Goal: Information Seeking & Learning: Learn about a topic

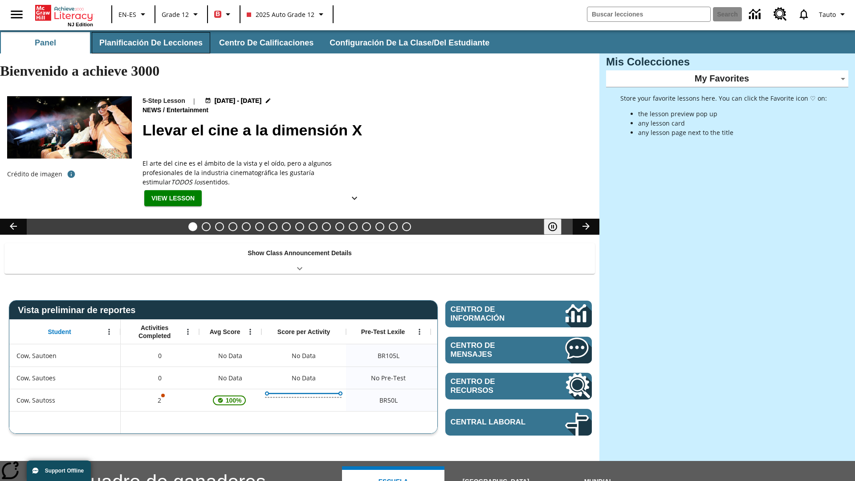
click at [149, 43] on button "Planificación de lecciones" at bounding box center [151, 42] width 118 height 21
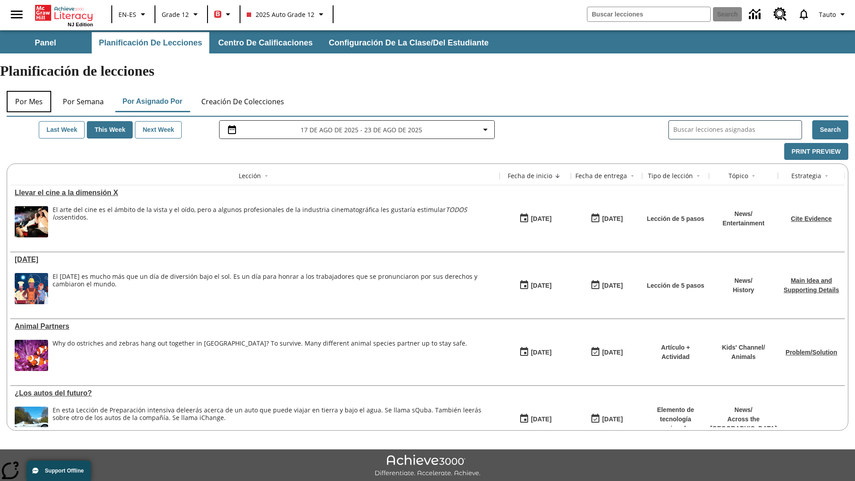
click at [29, 91] on button "Por mes" at bounding box center [29, 101] width 45 height 21
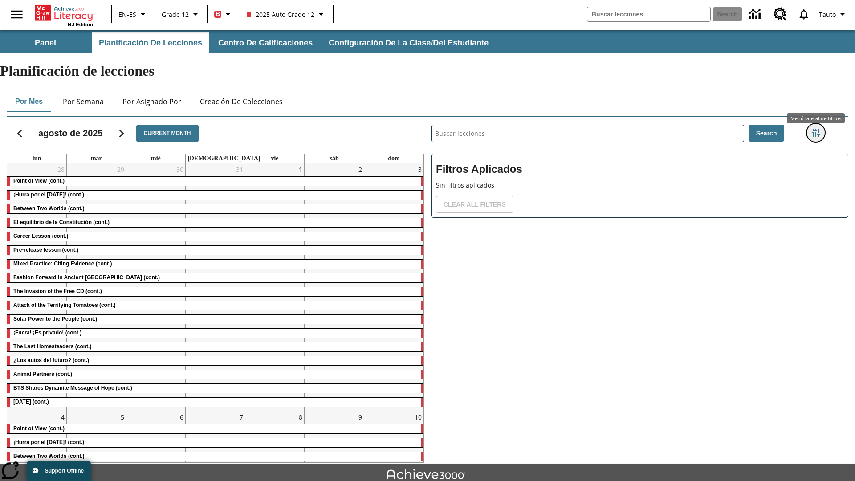
click at [815, 129] on icon "Menú lateral de filtros" at bounding box center [816, 133] width 8 height 8
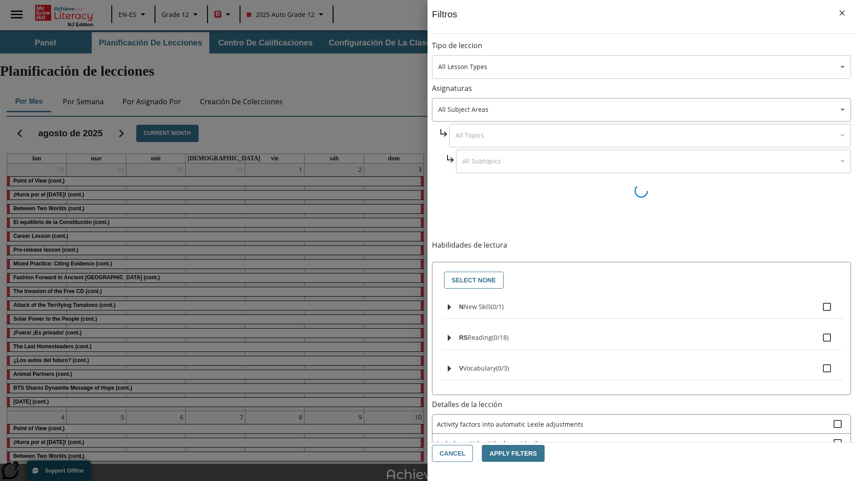
click at [641, 67] on body "Saltar al contenido principal NJ Edition EN-ES Grade 12 B 2025 Auto Grade 12 Se…" at bounding box center [427, 275] width 855 height 491
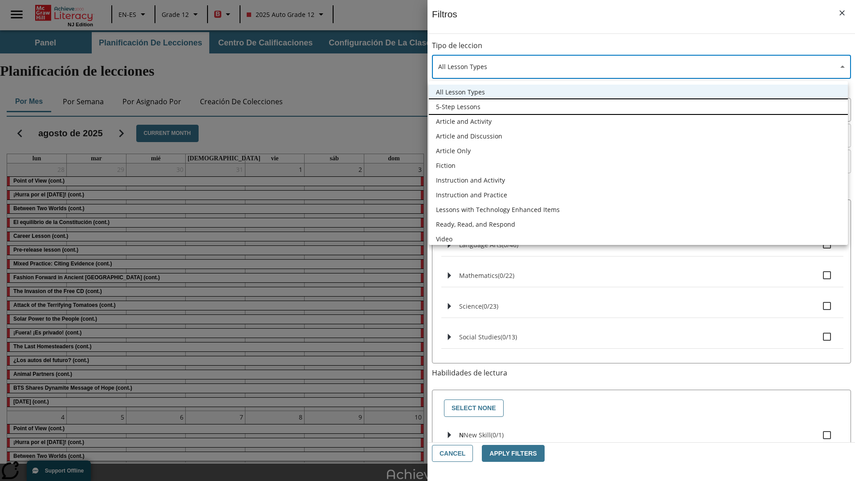
click at [638, 106] on li "5-Step Lessons" at bounding box center [638, 106] width 419 height 15
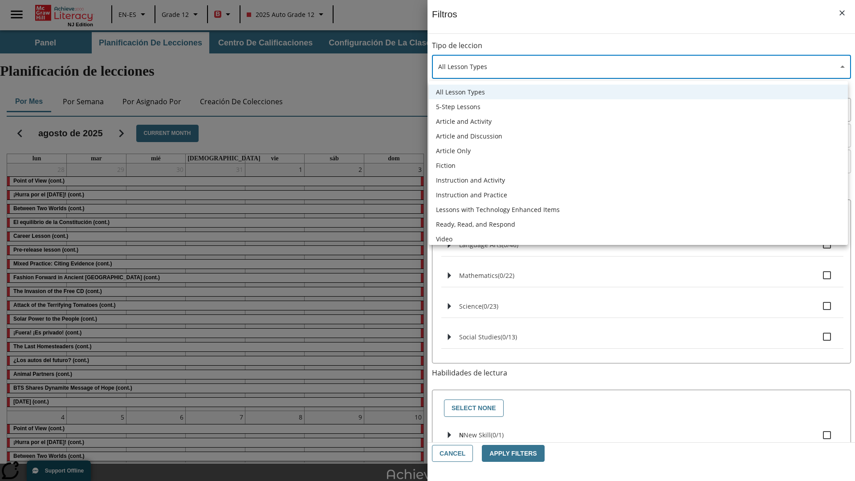
type input "1"
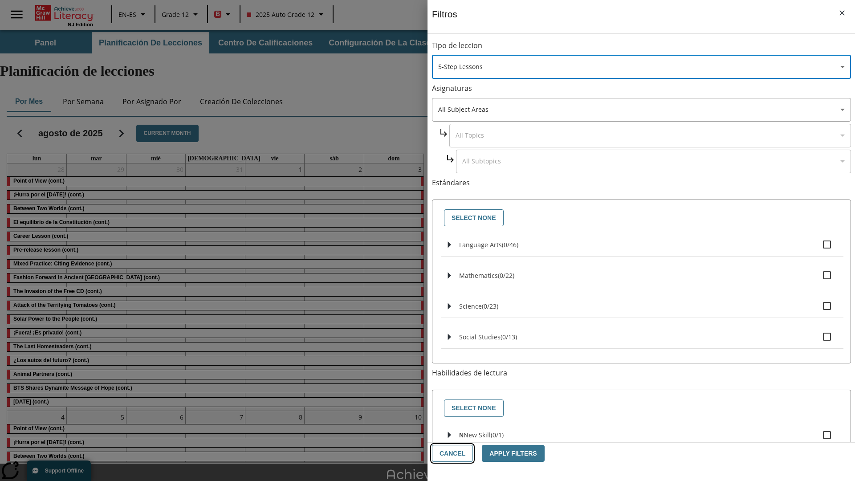
click at [451, 453] on button "Cancel" at bounding box center [452, 453] width 41 height 17
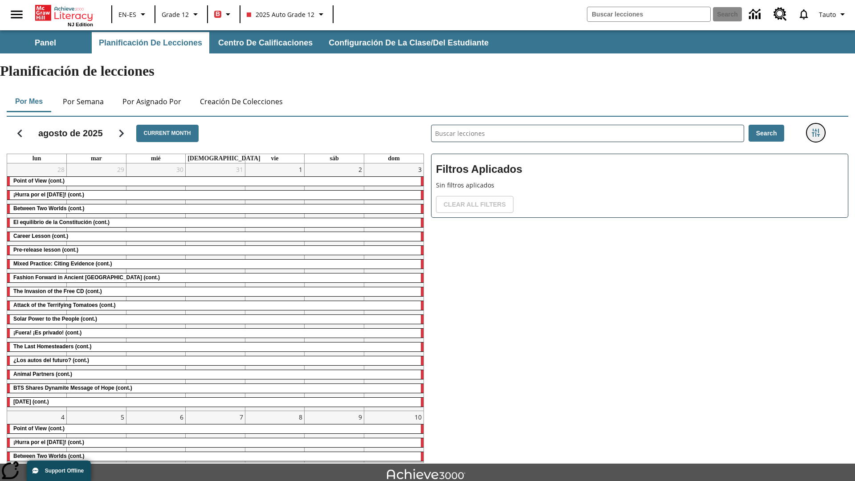
click at [815, 129] on icon "Menú lateral de filtros" at bounding box center [816, 133] width 8 height 8
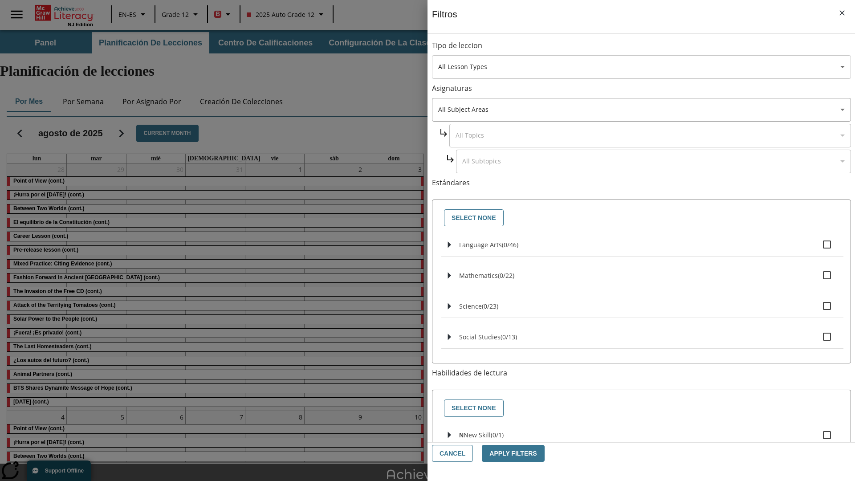
click at [641, 67] on body "Saltar al contenido principal NJ Edition EN-ES Grade 12 B 2025 Auto Grade 12 Se…" at bounding box center [427, 275] width 855 height 491
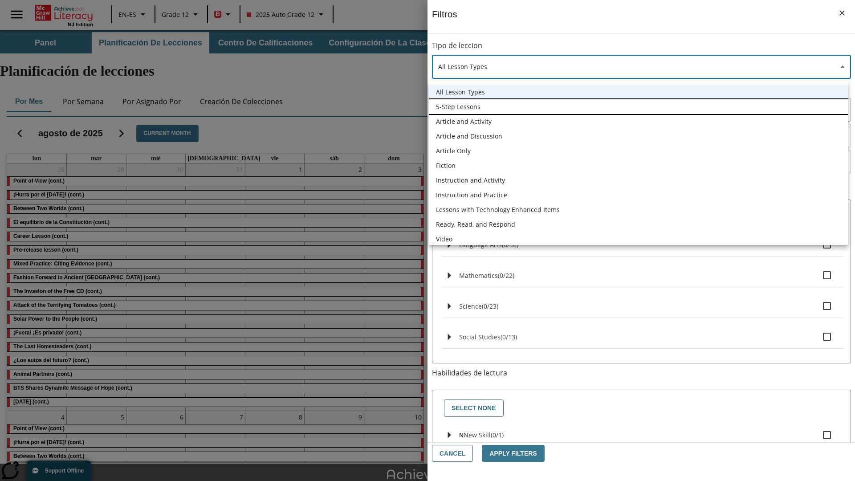
click at [638, 106] on li "5-Step Lessons" at bounding box center [638, 106] width 419 height 15
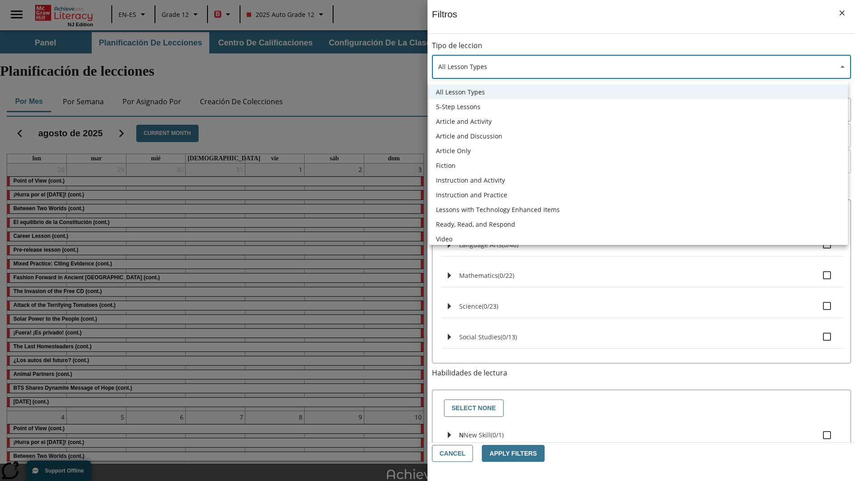
type input "1"
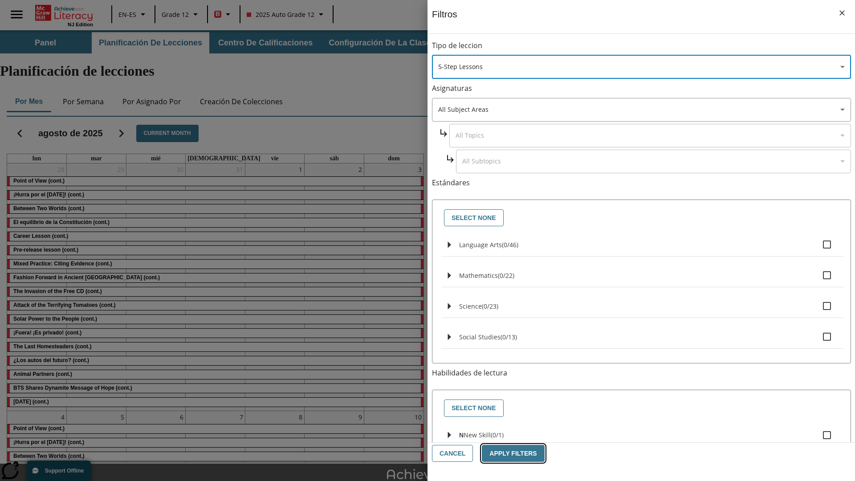
click at [509, 453] on button "Apply Filters" at bounding box center [513, 453] width 62 height 17
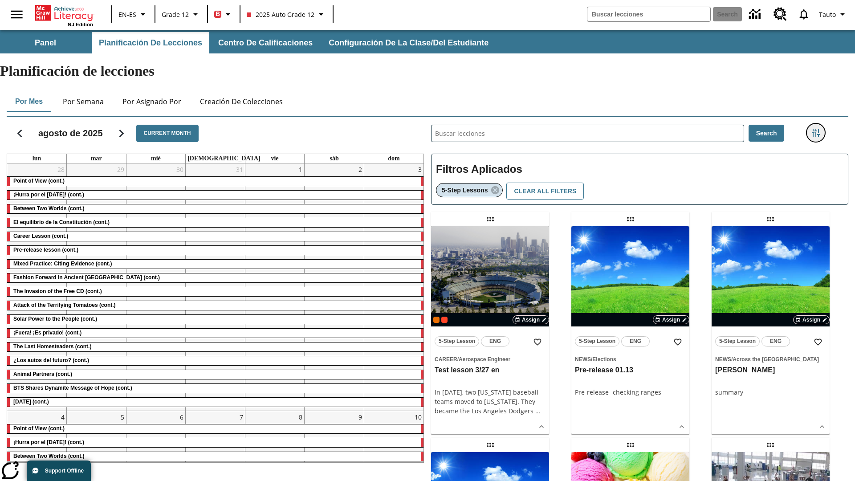
click at [815, 129] on icon "Menú lateral de filtros" at bounding box center [816, 133] width 8 height 8
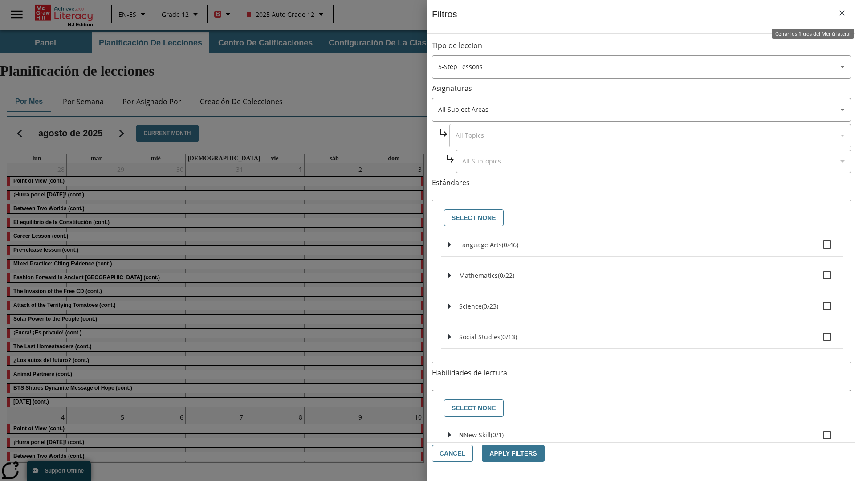
click at [842, 13] on icon "Cerrar los filtros del Menú lateral" at bounding box center [841, 12] width 5 height 5
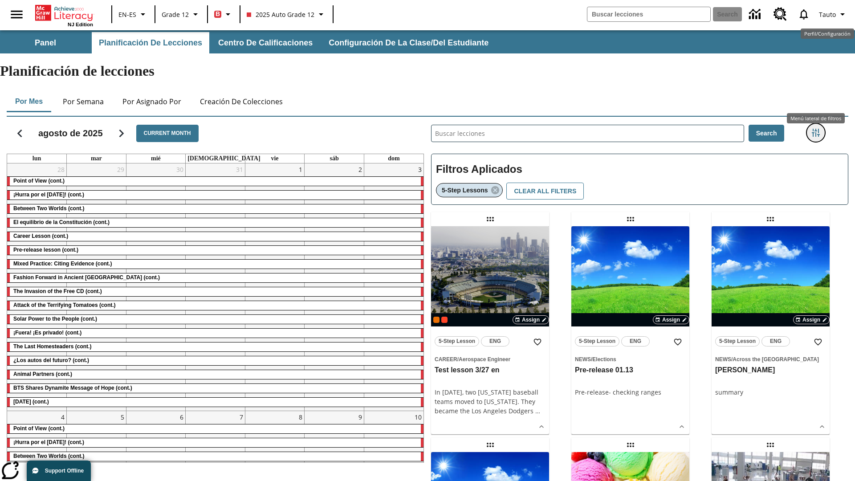
click at [815, 129] on icon "Menú lateral de filtros" at bounding box center [816, 133] width 8 height 8
